Goal: Find specific page/section: Find specific page/section

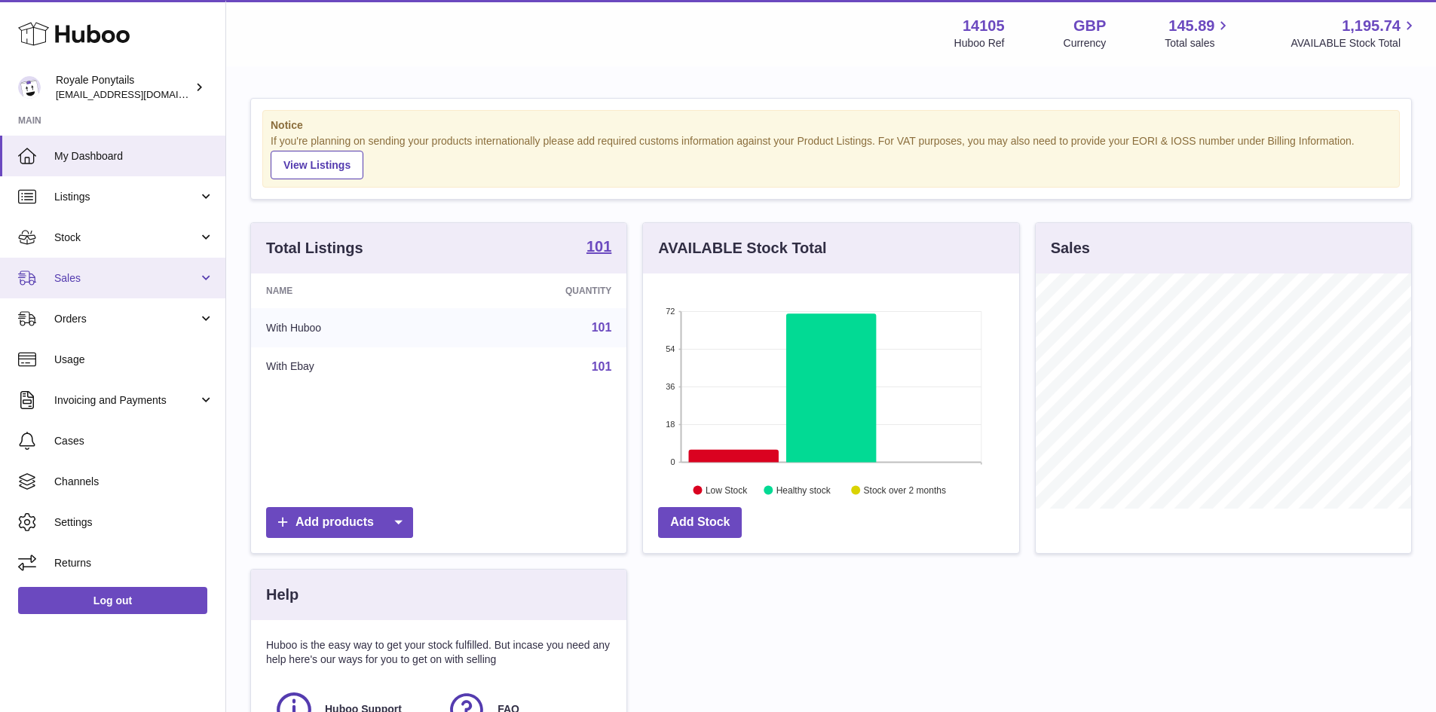
scroll to position [235, 376]
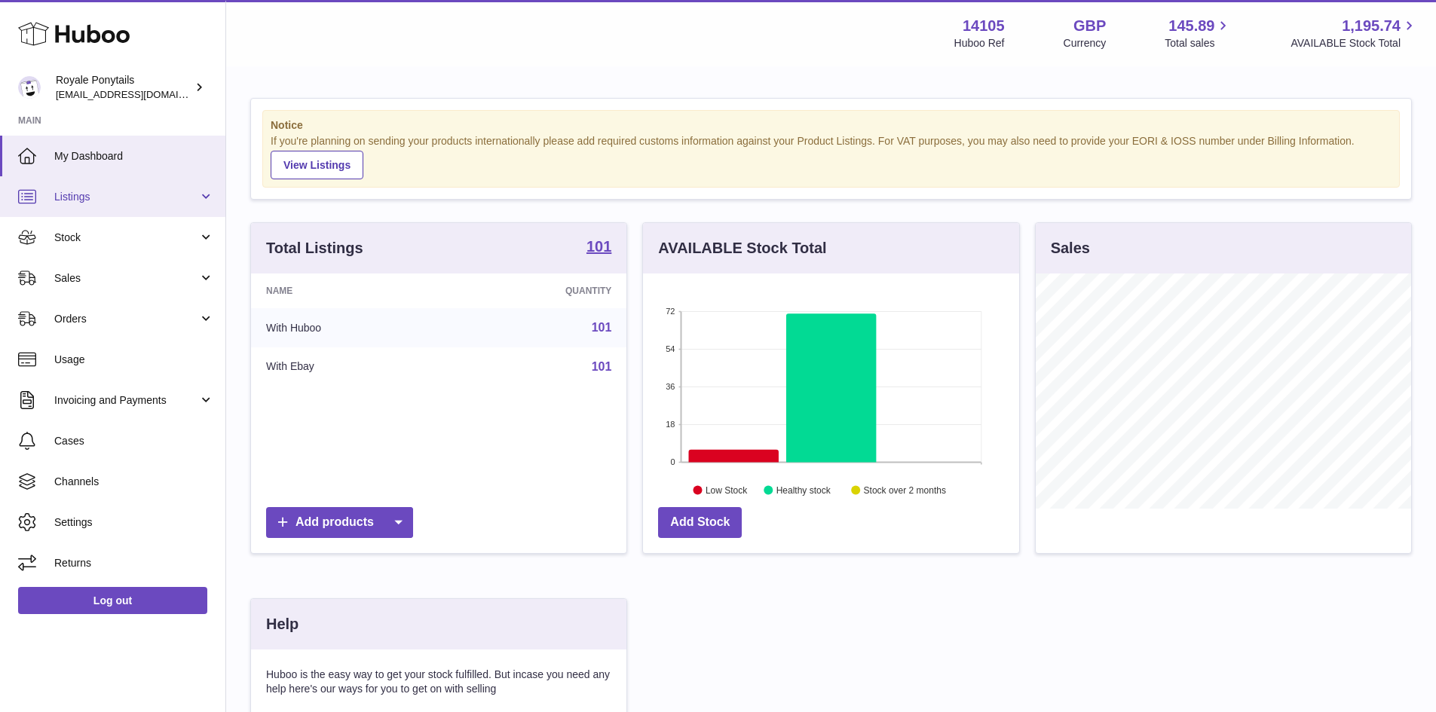
click at [105, 198] on span "Listings" at bounding box center [126, 197] width 144 height 14
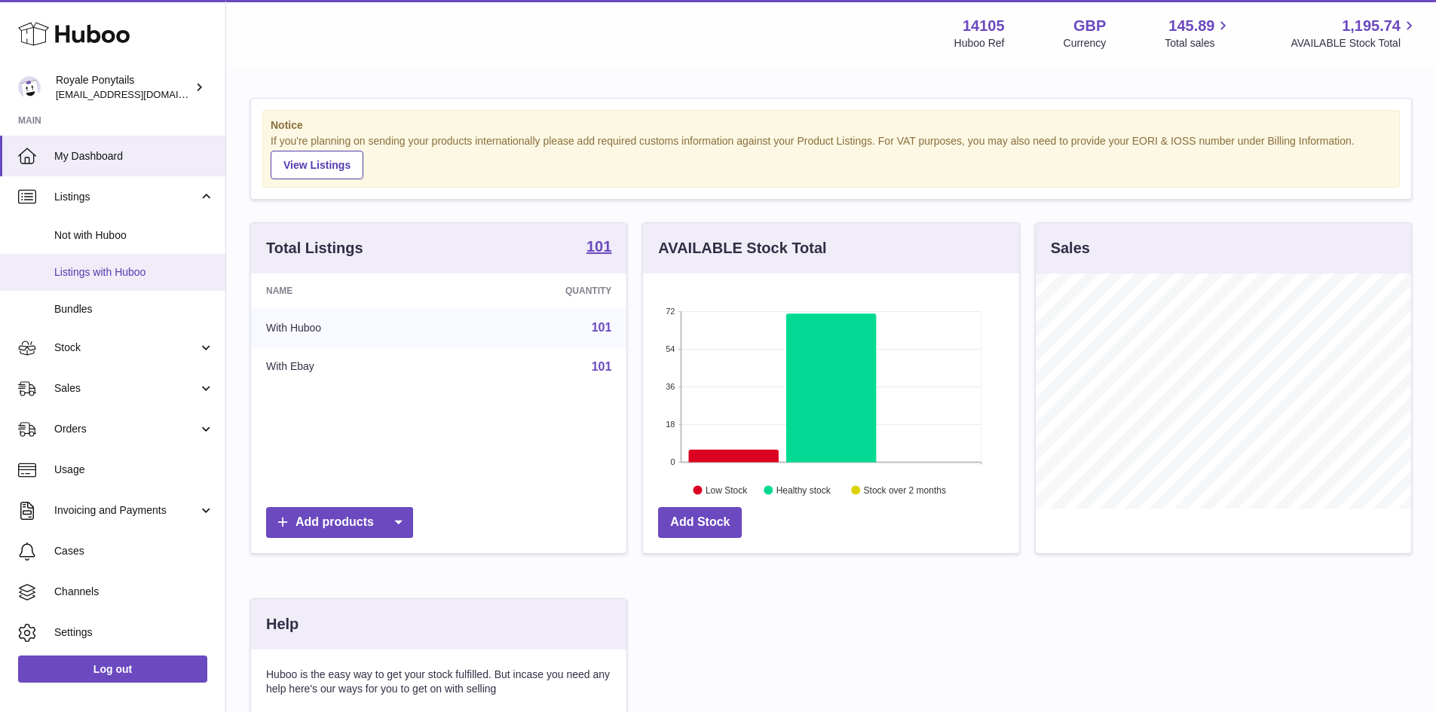
click at [119, 268] on span "Listings with Huboo" at bounding box center [134, 272] width 160 height 14
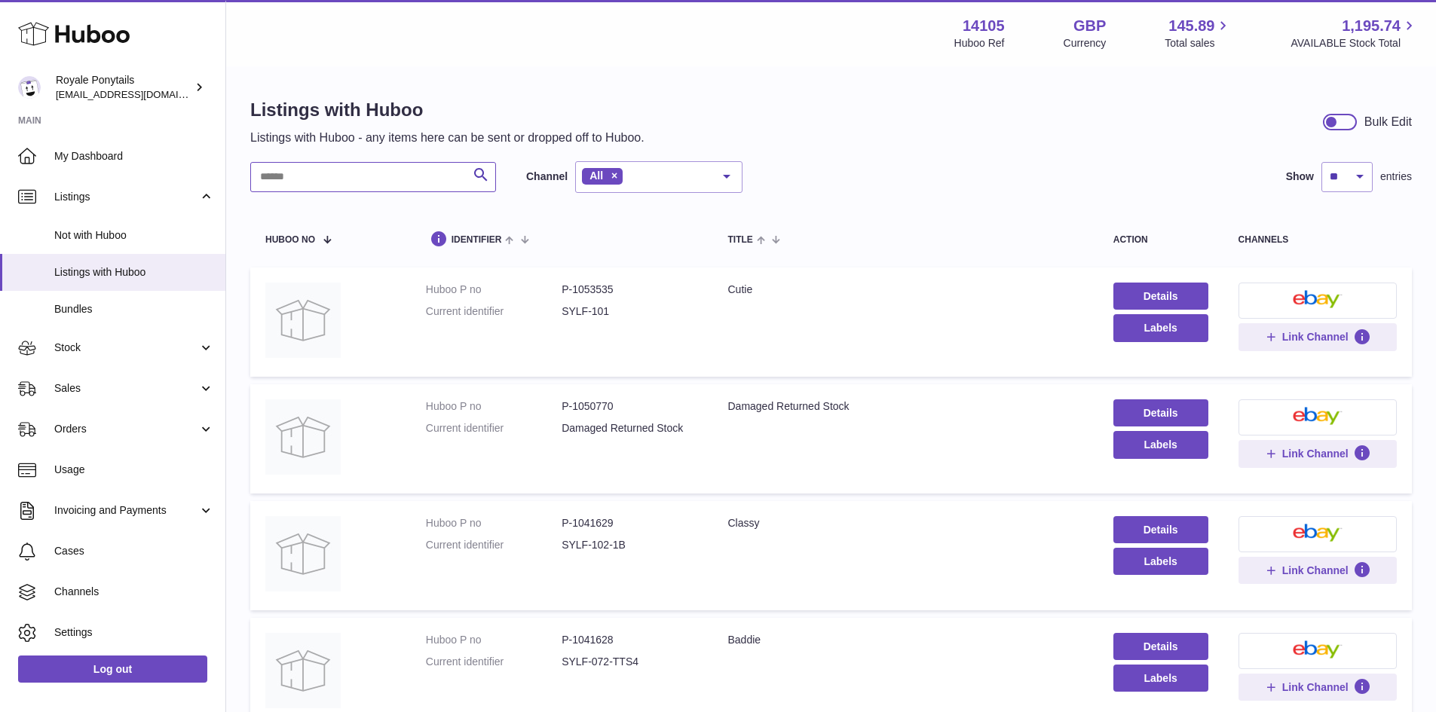
click at [308, 181] on input "text" at bounding box center [373, 177] width 246 height 30
type input "***"
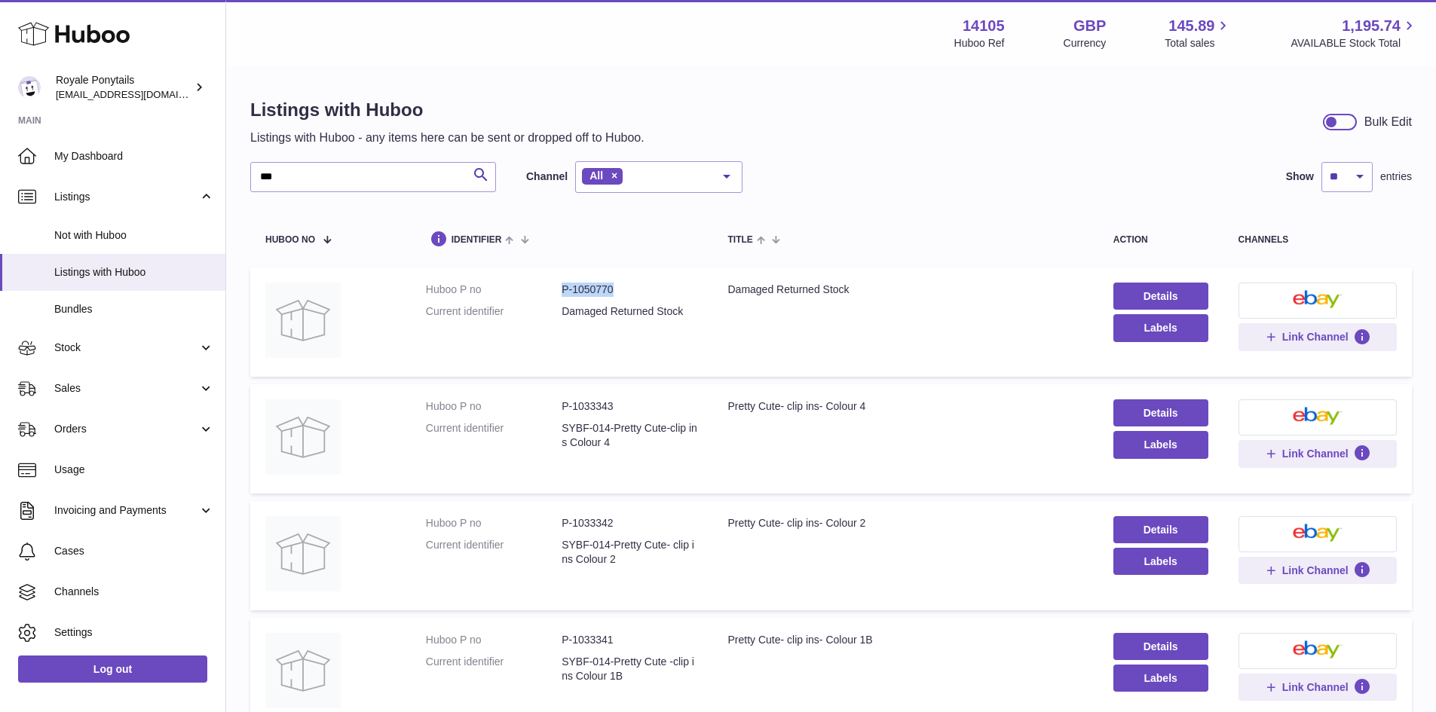
drag, startPoint x: 554, startPoint y: 289, endPoint x: 640, endPoint y: 286, distance: 86.0
click at [640, 287] on dl "Huboo P no P-1050770 Current identifier Damaged Returned Stock" at bounding box center [562, 305] width 272 height 44
copy dl "P-1050770"
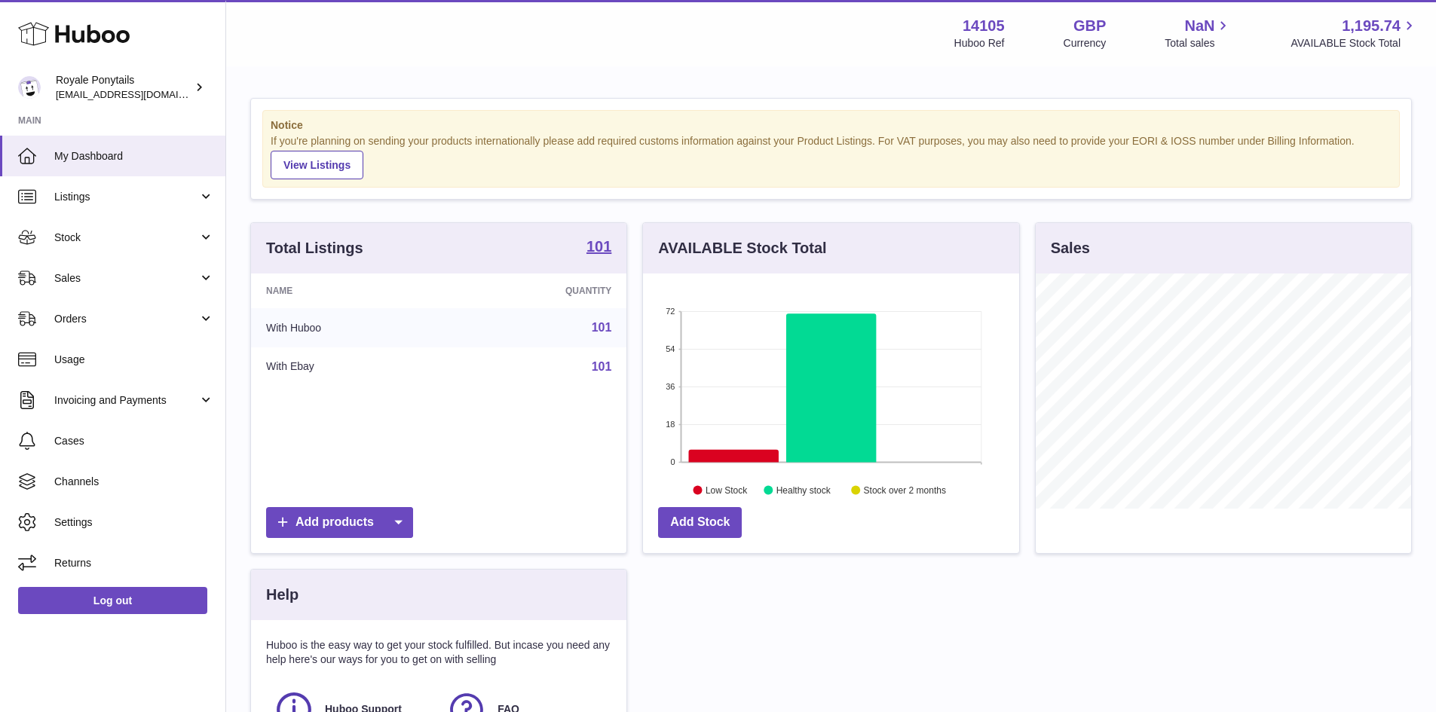
scroll to position [235, 376]
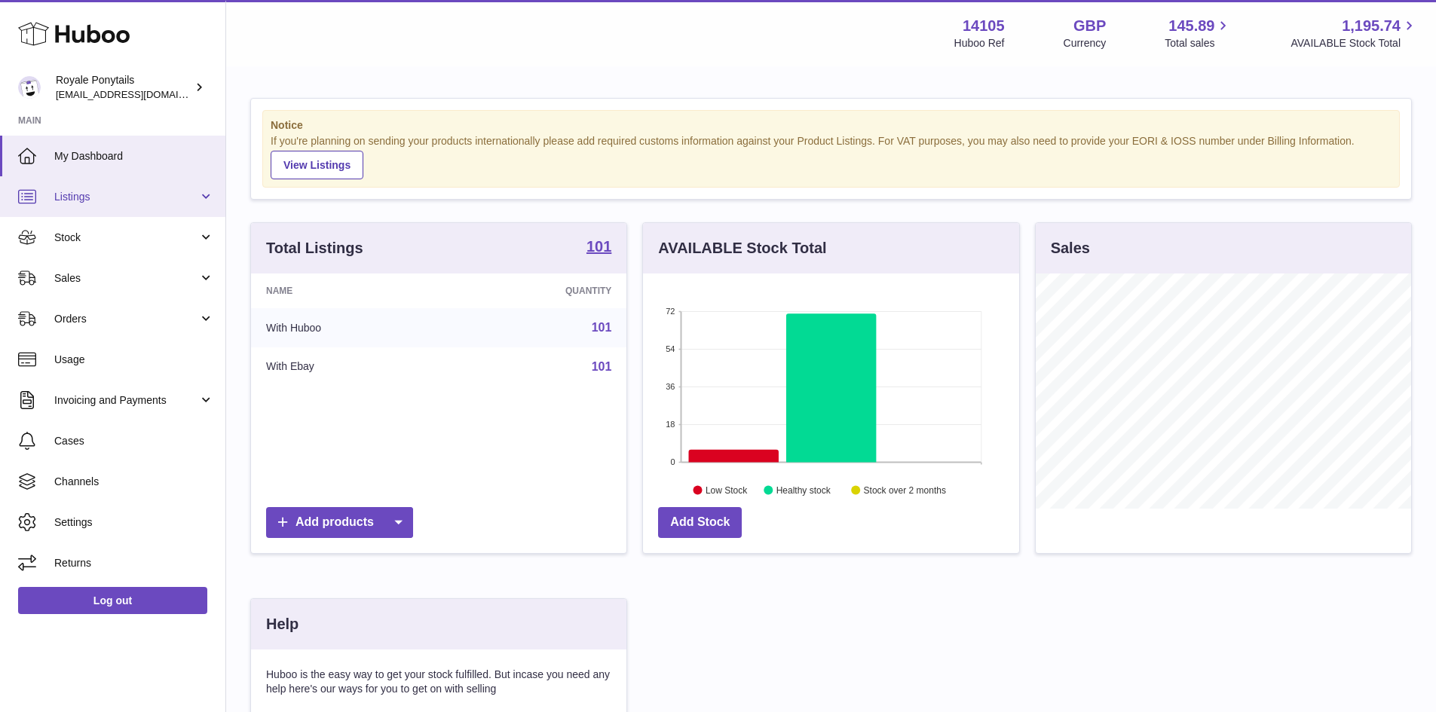
click at [99, 201] on span "Listings" at bounding box center [126, 197] width 144 height 14
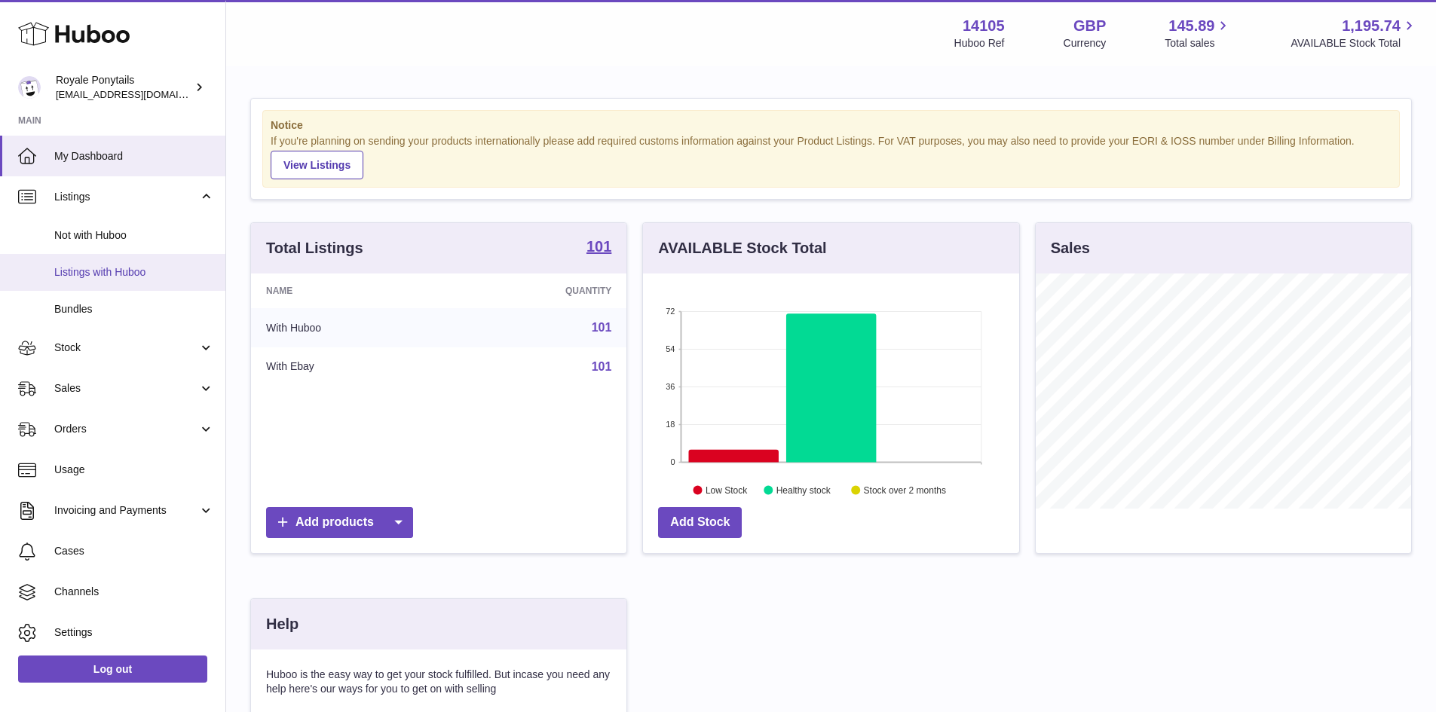
click at [127, 273] on span "Listings with Huboo" at bounding box center [134, 272] width 160 height 14
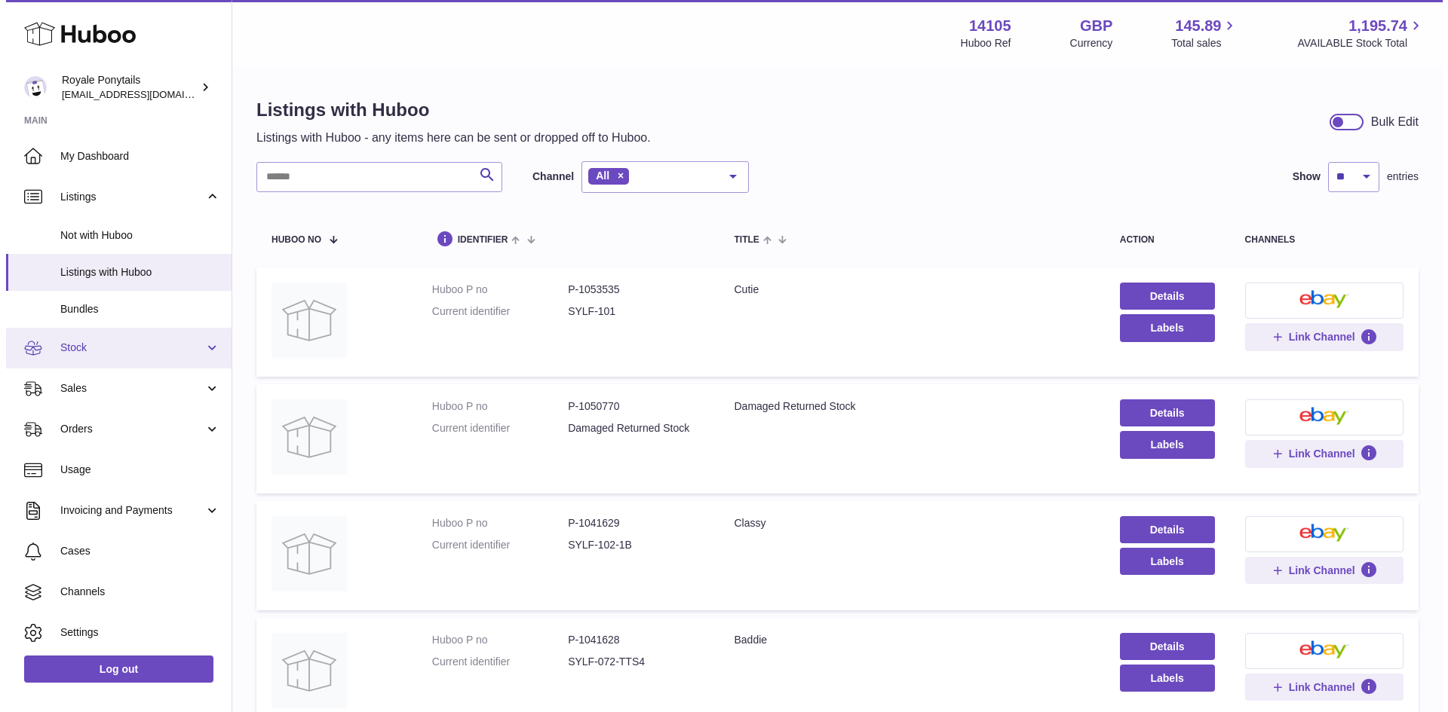
scroll to position [42, 0]
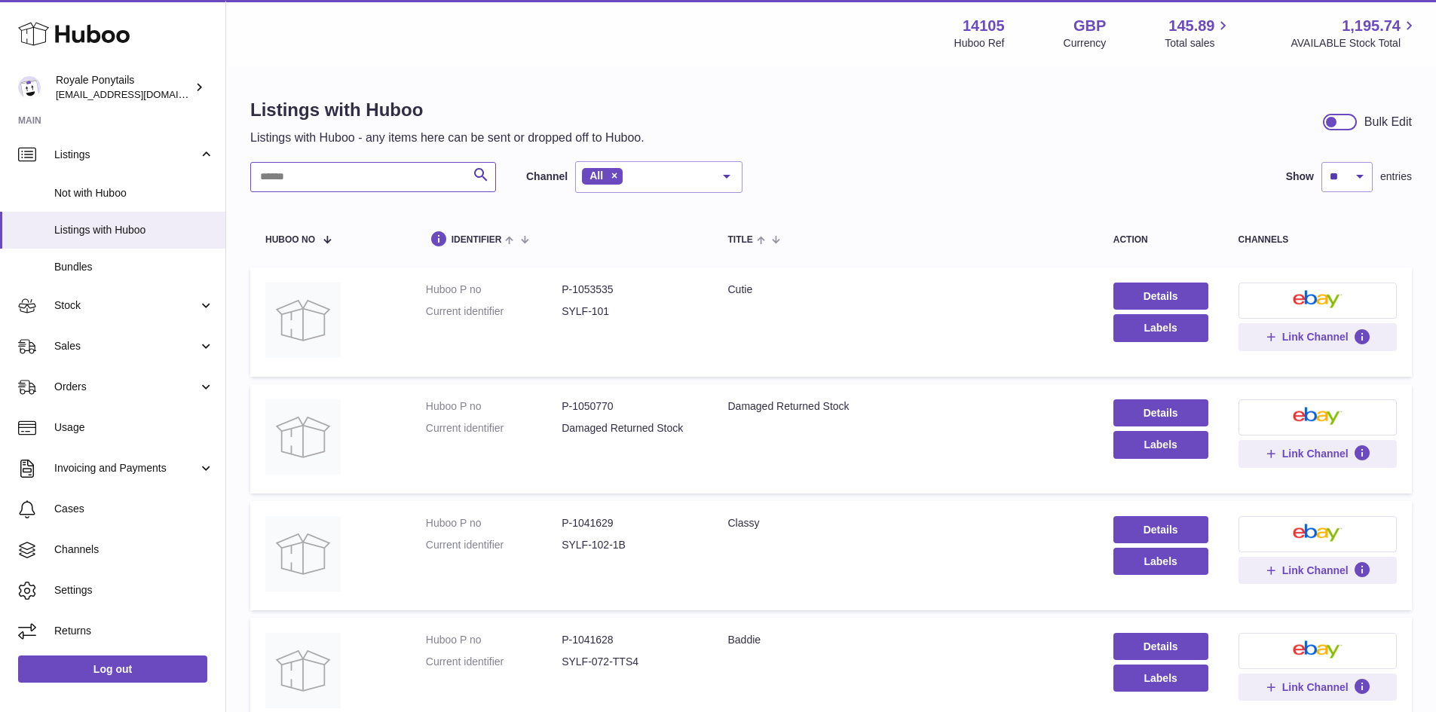
click at [348, 185] on input "text" at bounding box center [373, 177] width 246 height 30
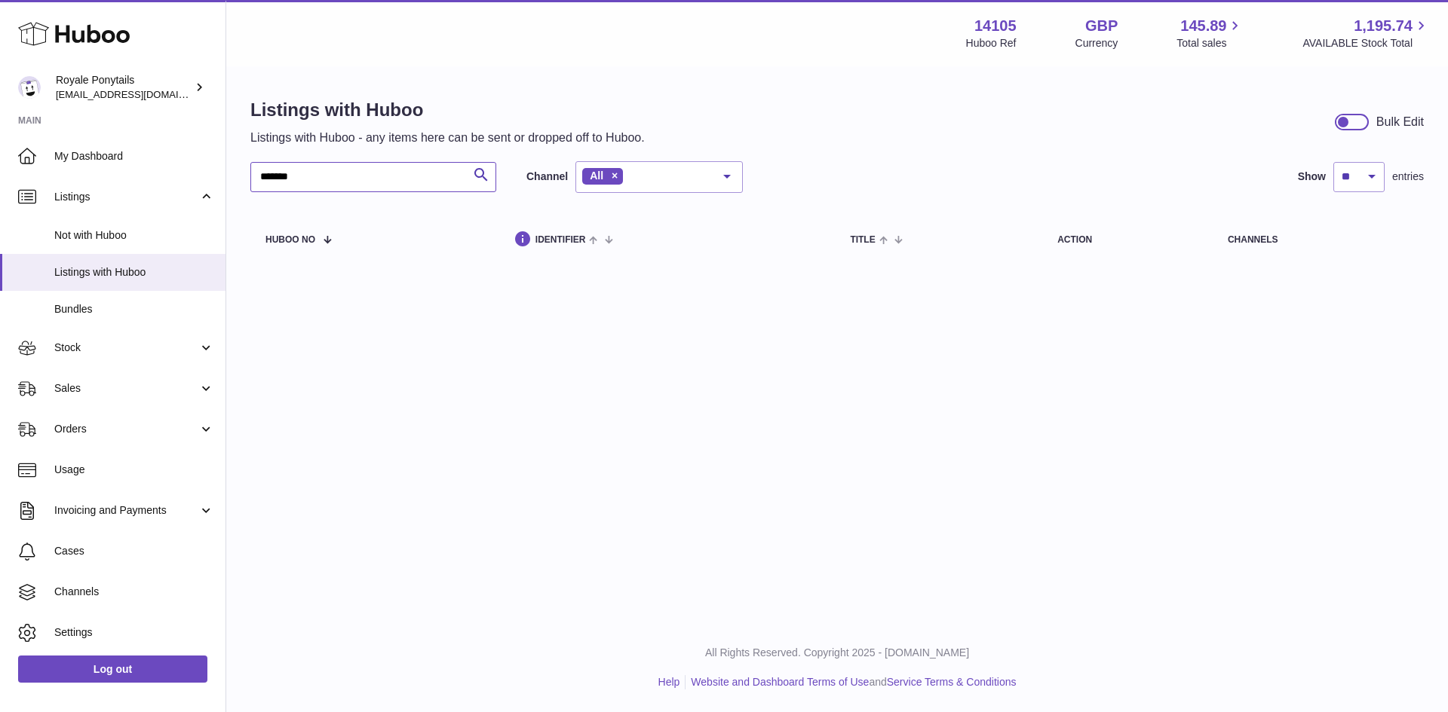
type input "*******"
